Goal: Find specific page/section: Find specific page/section

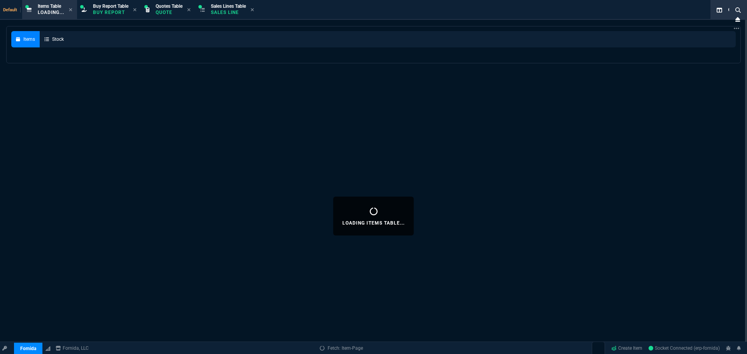
select select
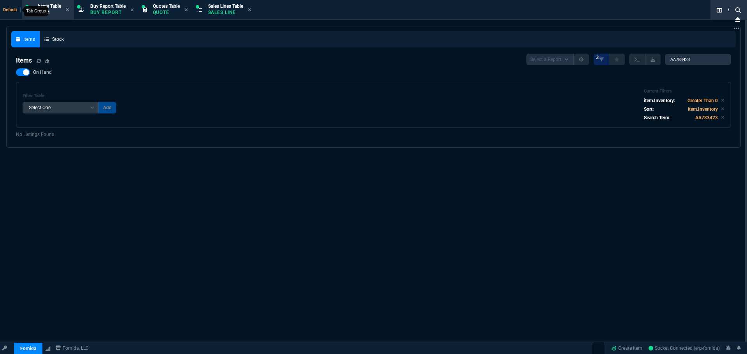
click at [6, 10] on span "Default" at bounding box center [11, 9] width 17 height 5
select select "9: OCAM"
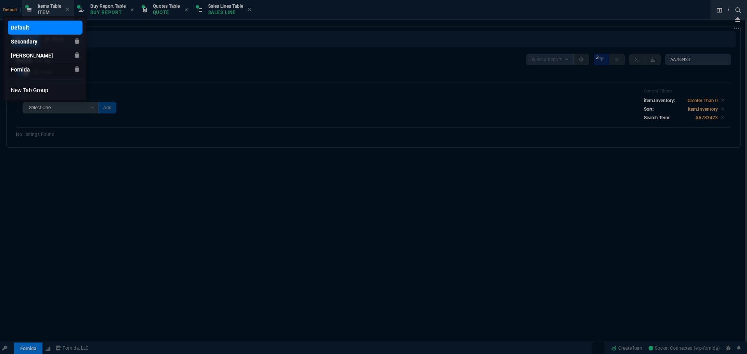
click at [18, 31] on div "Fornida" at bounding box center [20, 28] width 18 height 8
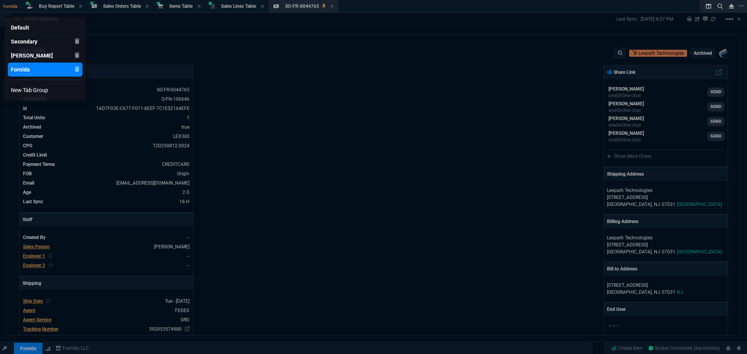
click at [31, 347] on div at bounding box center [373, 177] width 747 height 354
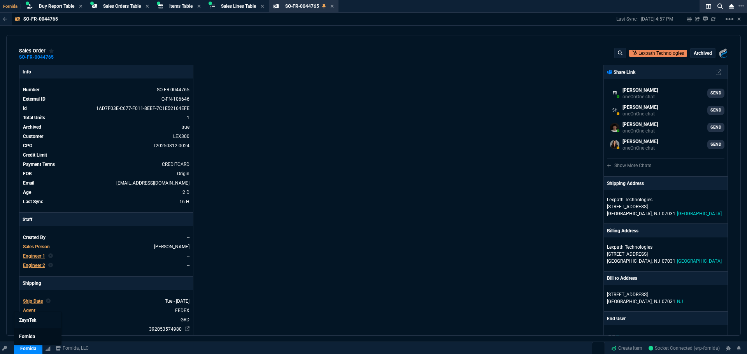
click at [30, 335] on span "Fornida" at bounding box center [27, 336] width 16 height 5
click at [385, 148] on div "Fornida, LLC 2609 Technology Dr Suite 300 Plano, TX 75074 Share Link Fiona Ross…" at bounding box center [550, 319] width 354 height 509
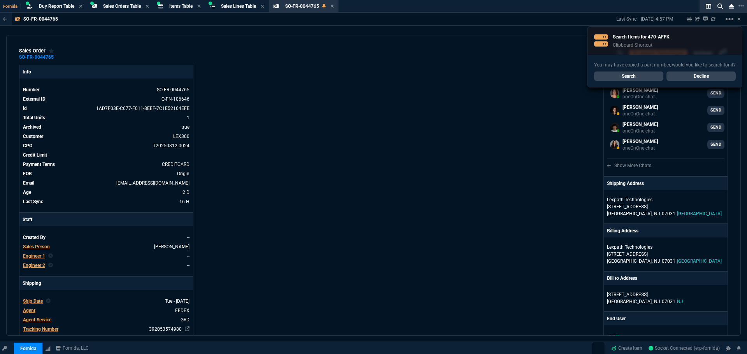
click at [635, 75] on link "Search" at bounding box center [628, 76] width 69 height 9
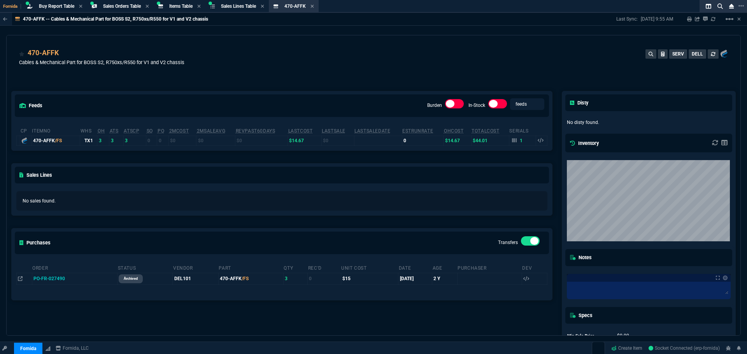
click at [373, 45] on div "470-AFFK Cables & Mechanical Part for BOSS S2, R750xs/R550 for V1 and V2 chassi…" at bounding box center [373, 58] width 733 height 46
click at [314, 7] on icon at bounding box center [311, 6] width 3 height 5
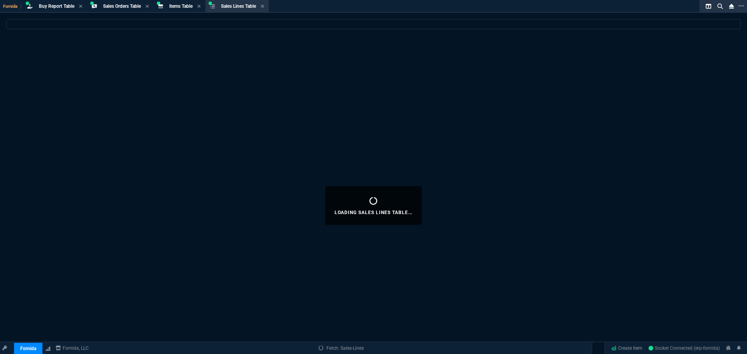
select select
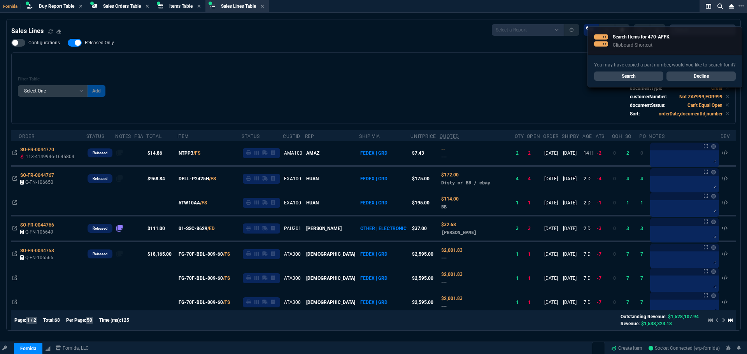
click at [712, 77] on link "Decline" at bounding box center [700, 76] width 69 height 9
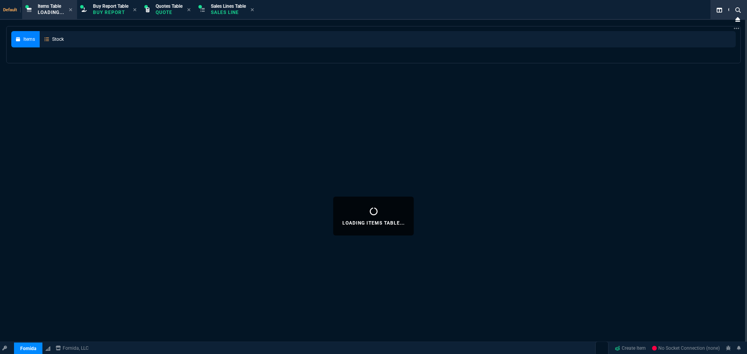
select select
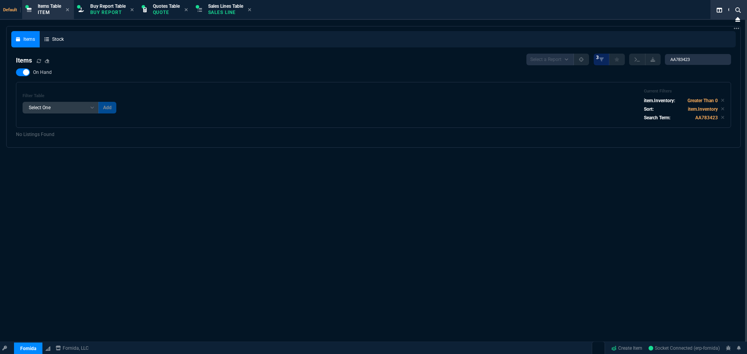
click at [11, 6] on div "Default Items Table Item Buy Report Table Buy Report Quotes Table Quote Sales L…" at bounding box center [358, 10] width 716 height 20
select select "9: OCAM"
click at [9, 11] on span "Default" at bounding box center [11, 9] width 17 height 5
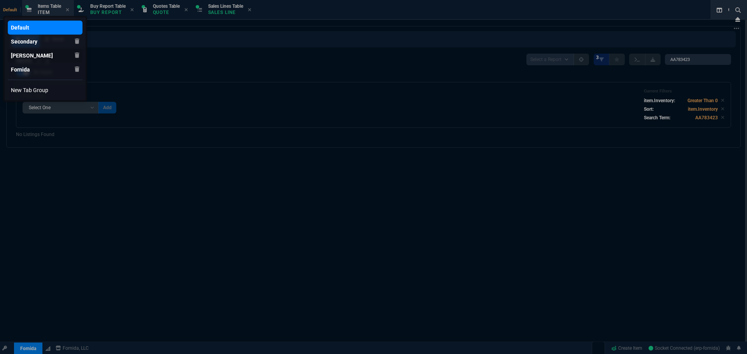
click at [15, 31] on div "[PERSON_NAME]" at bounding box center [20, 28] width 18 height 8
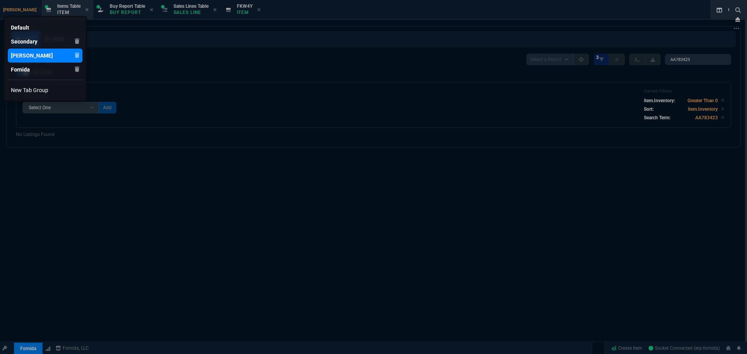
click at [31, 340] on div at bounding box center [373, 177] width 747 height 354
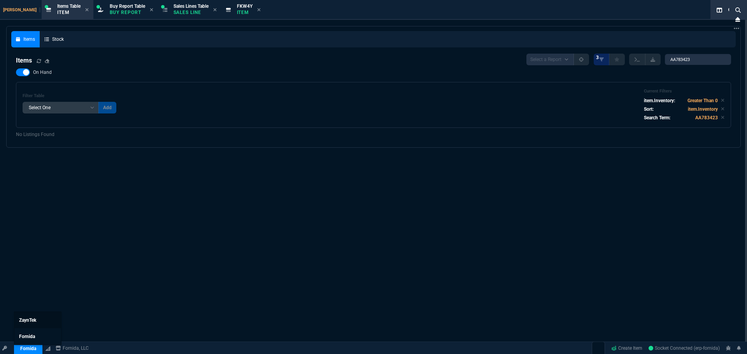
click at [36, 323] on link "ZaynTek" at bounding box center [37, 320] width 47 height 16
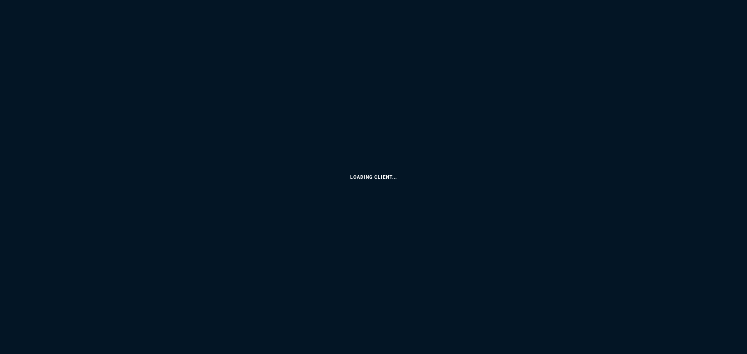
select select "9: OCAM"
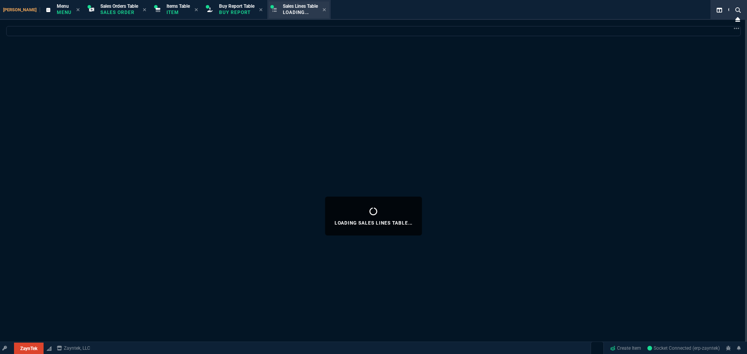
select select
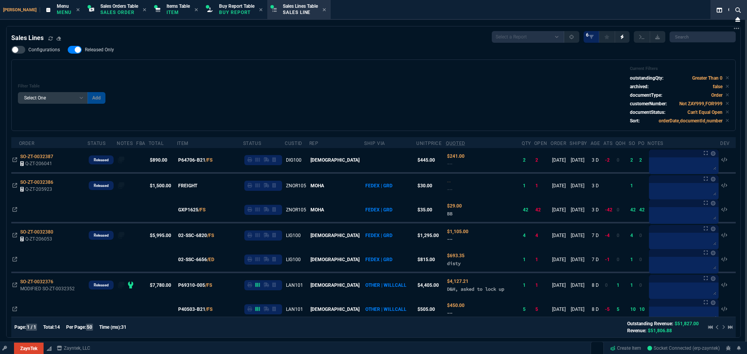
select select "9: OCAM"
select select
